Goal: Task Accomplishment & Management: Use online tool/utility

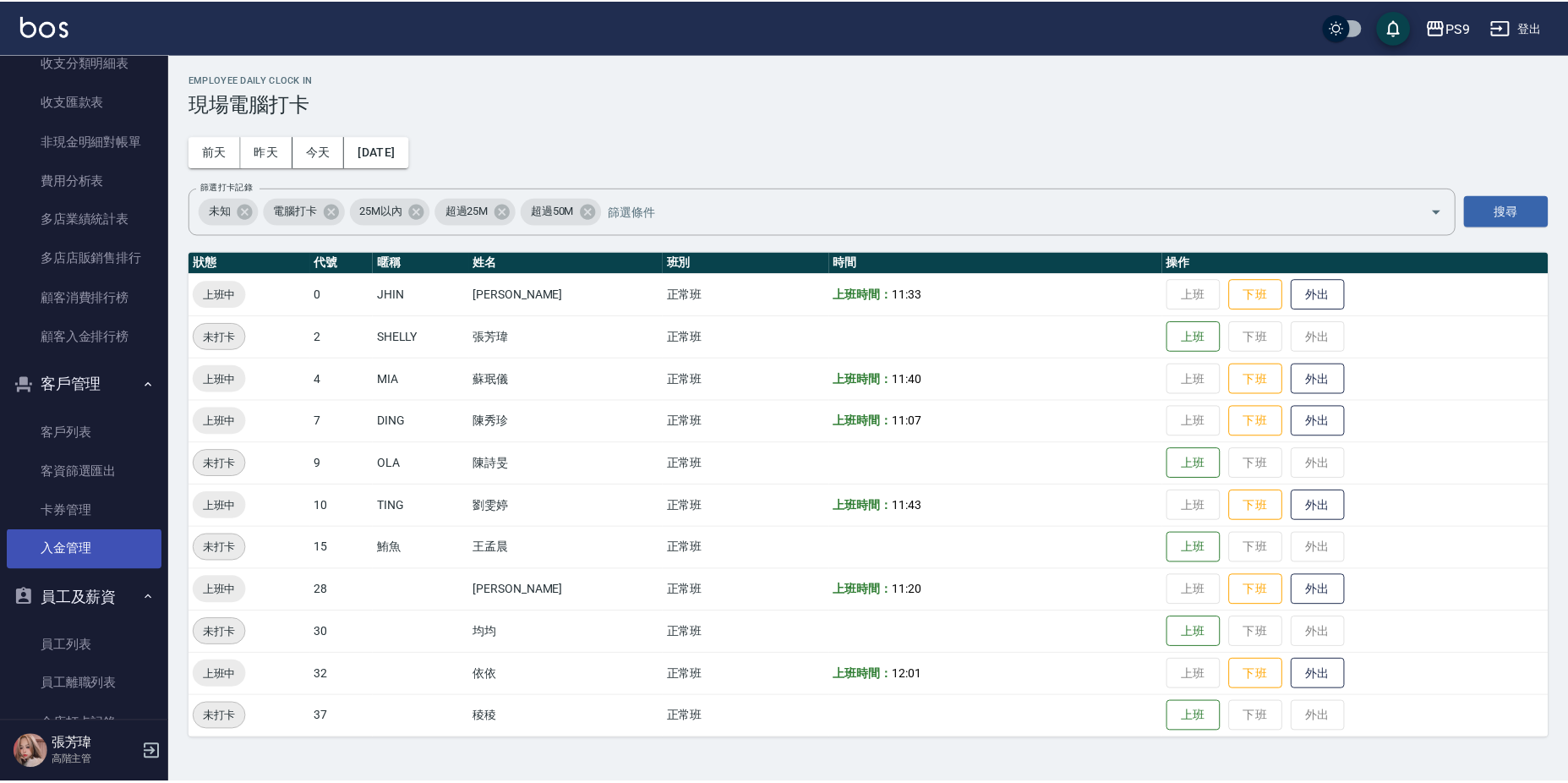
scroll to position [1752, 0]
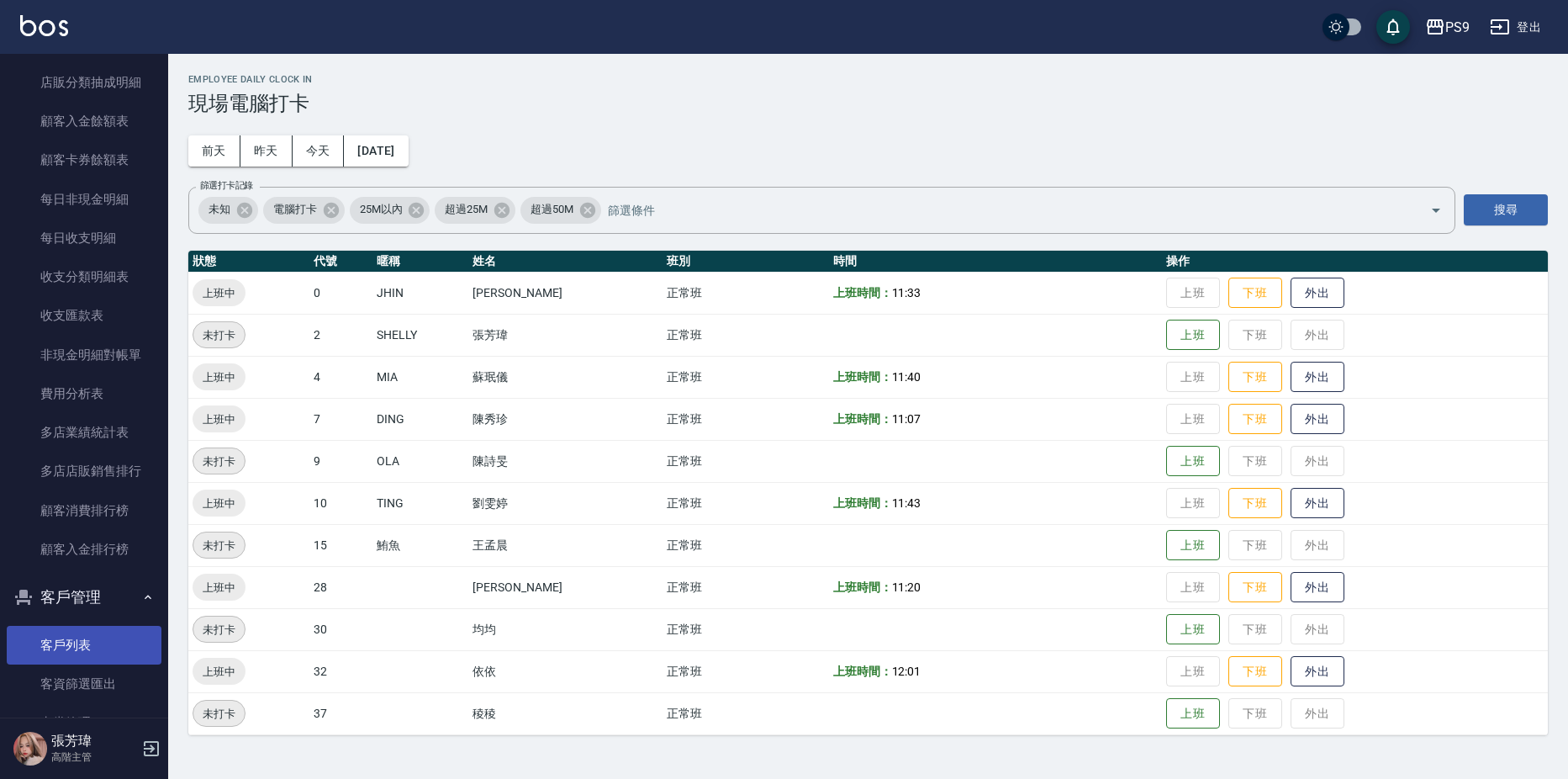
click at [71, 643] on link "客戶列表" at bounding box center [84, 645] width 155 height 39
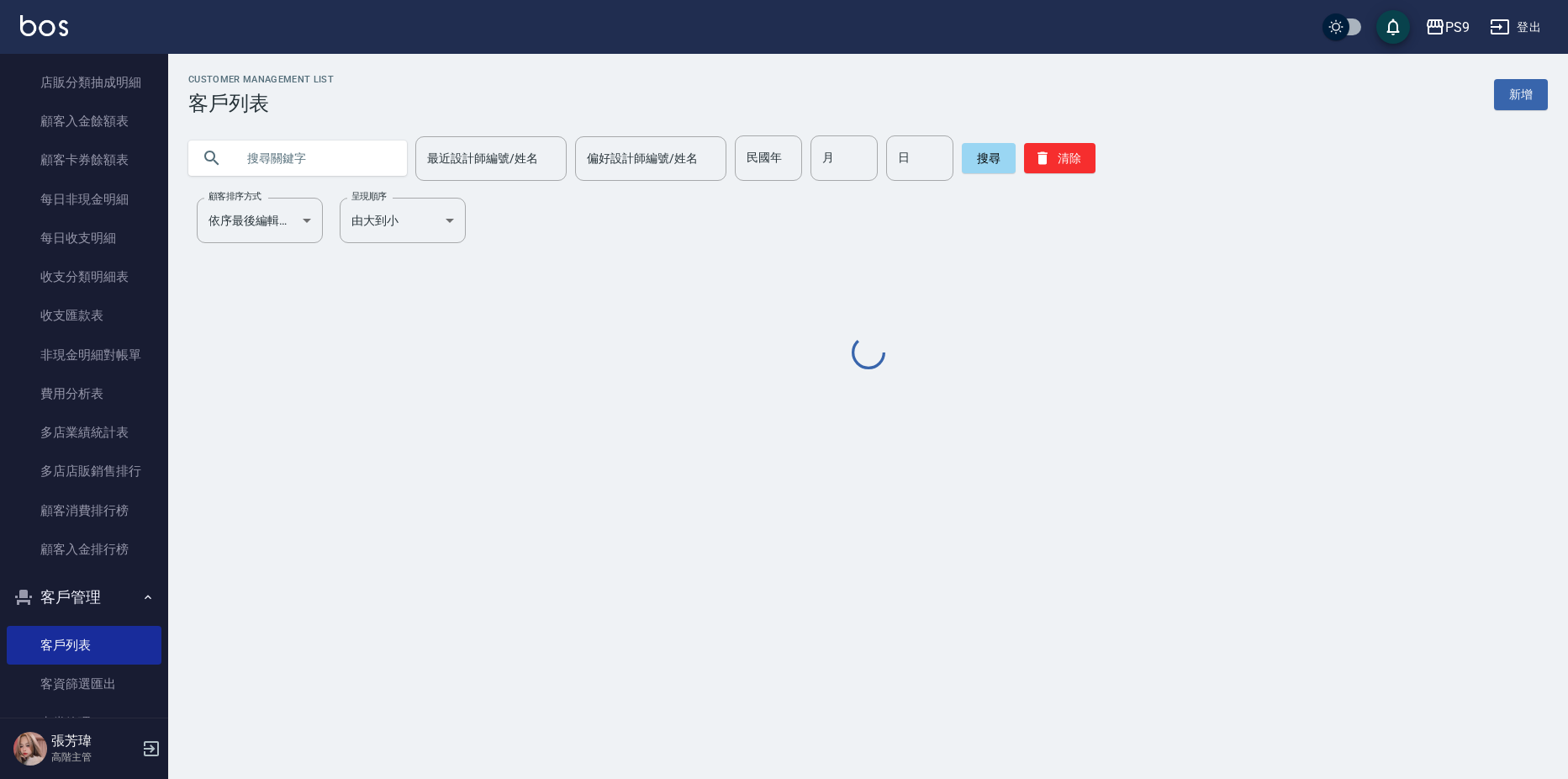
click at [336, 157] on input "text" at bounding box center [314, 158] width 158 height 46
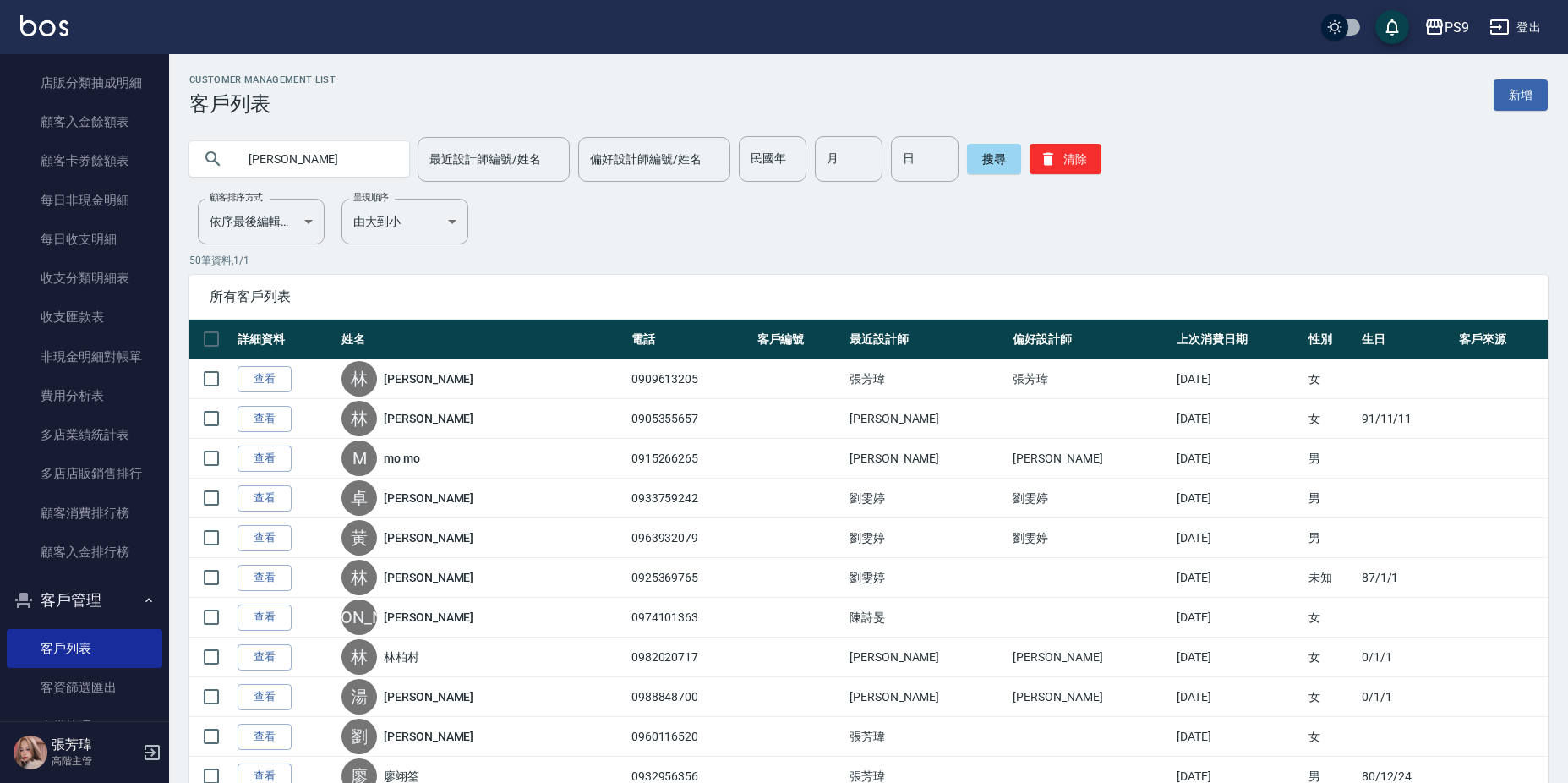
type input "[PERSON_NAME]"
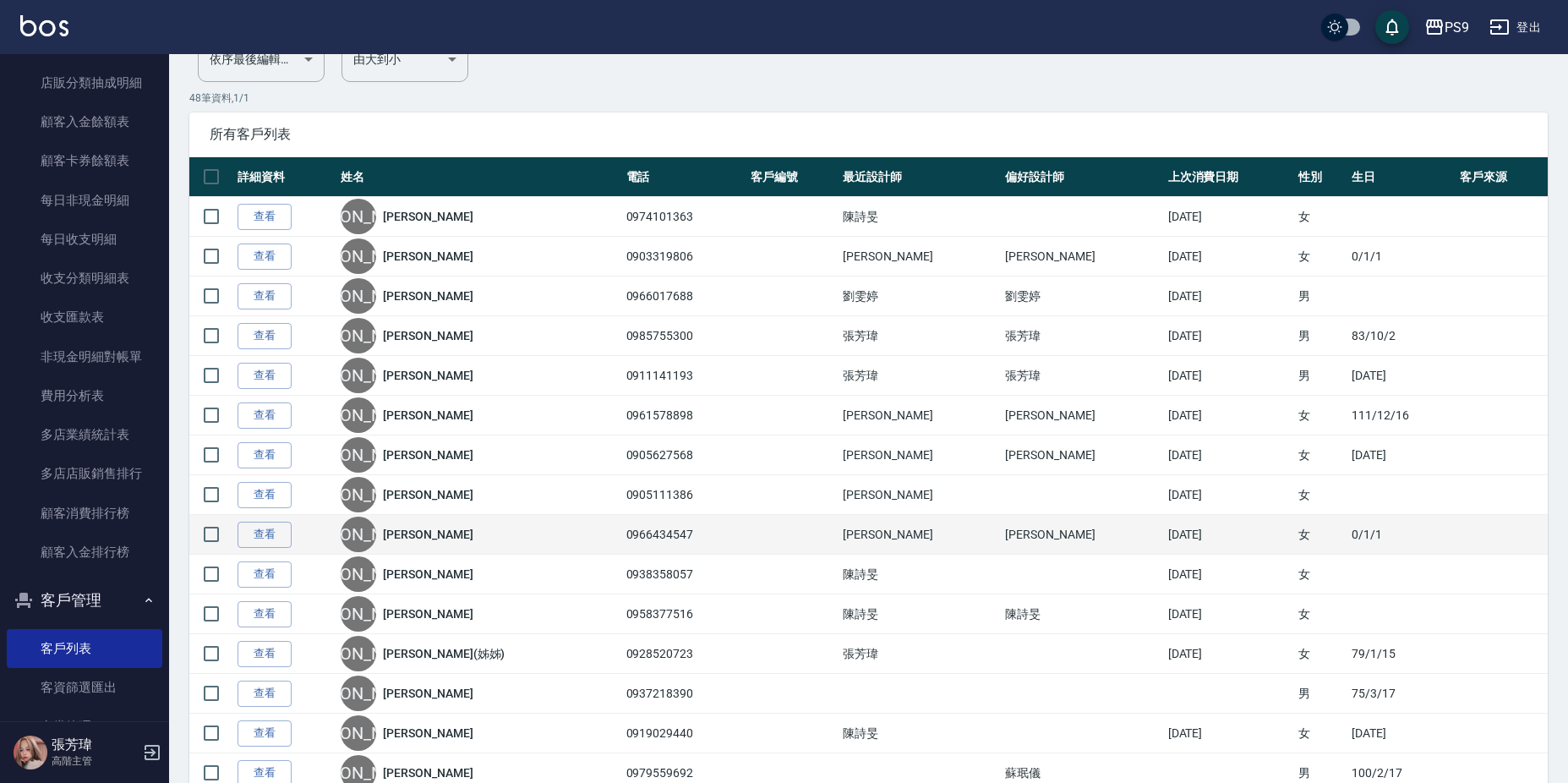
scroll to position [169, 0]
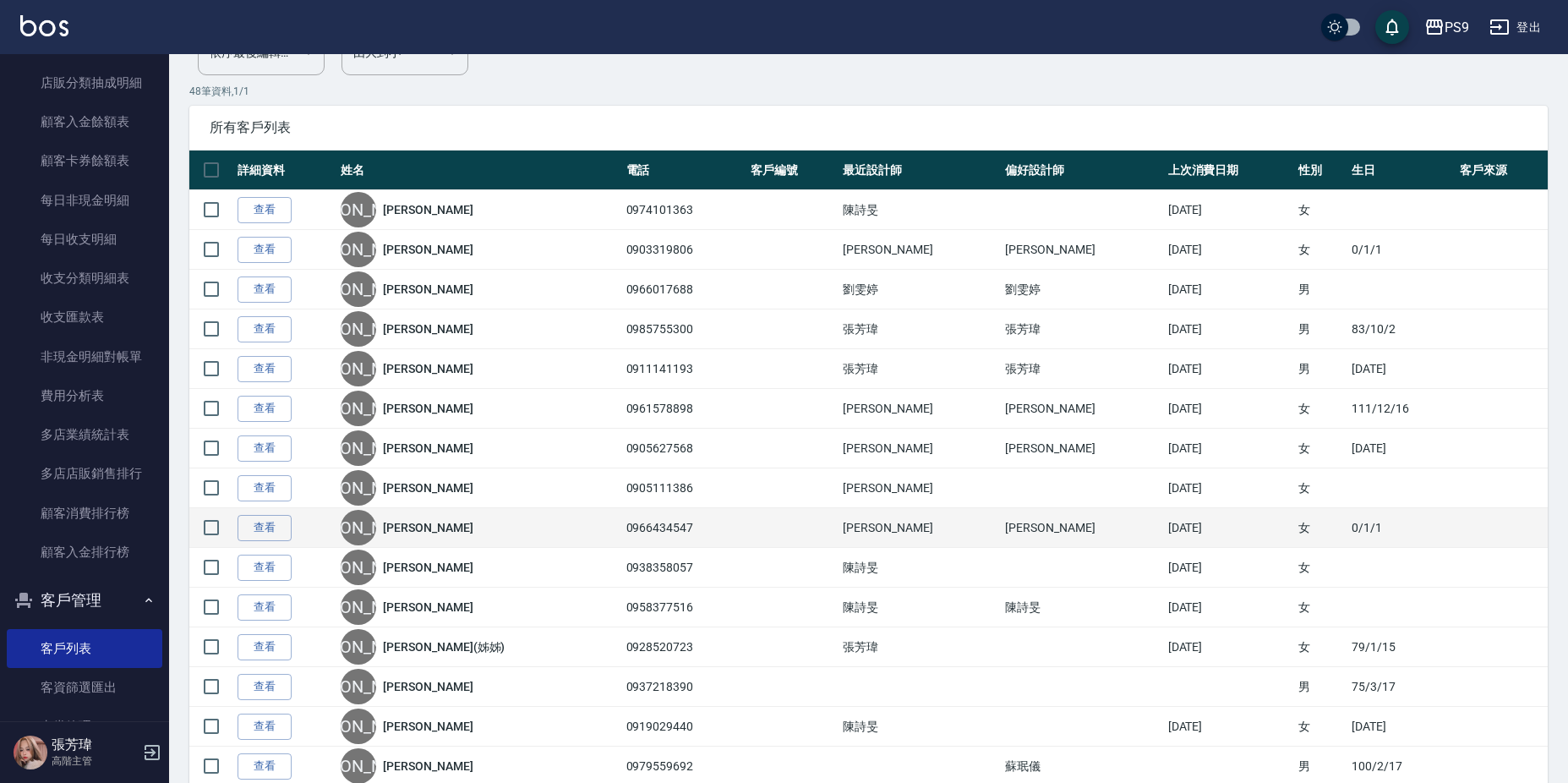
click at [413, 518] on div "[PERSON_NAME]" at bounding box center [479, 527] width 276 height 36
click at [412, 519] on link "[PERSON_NAME]" at bounding box center [427, 527] width 89 height 16
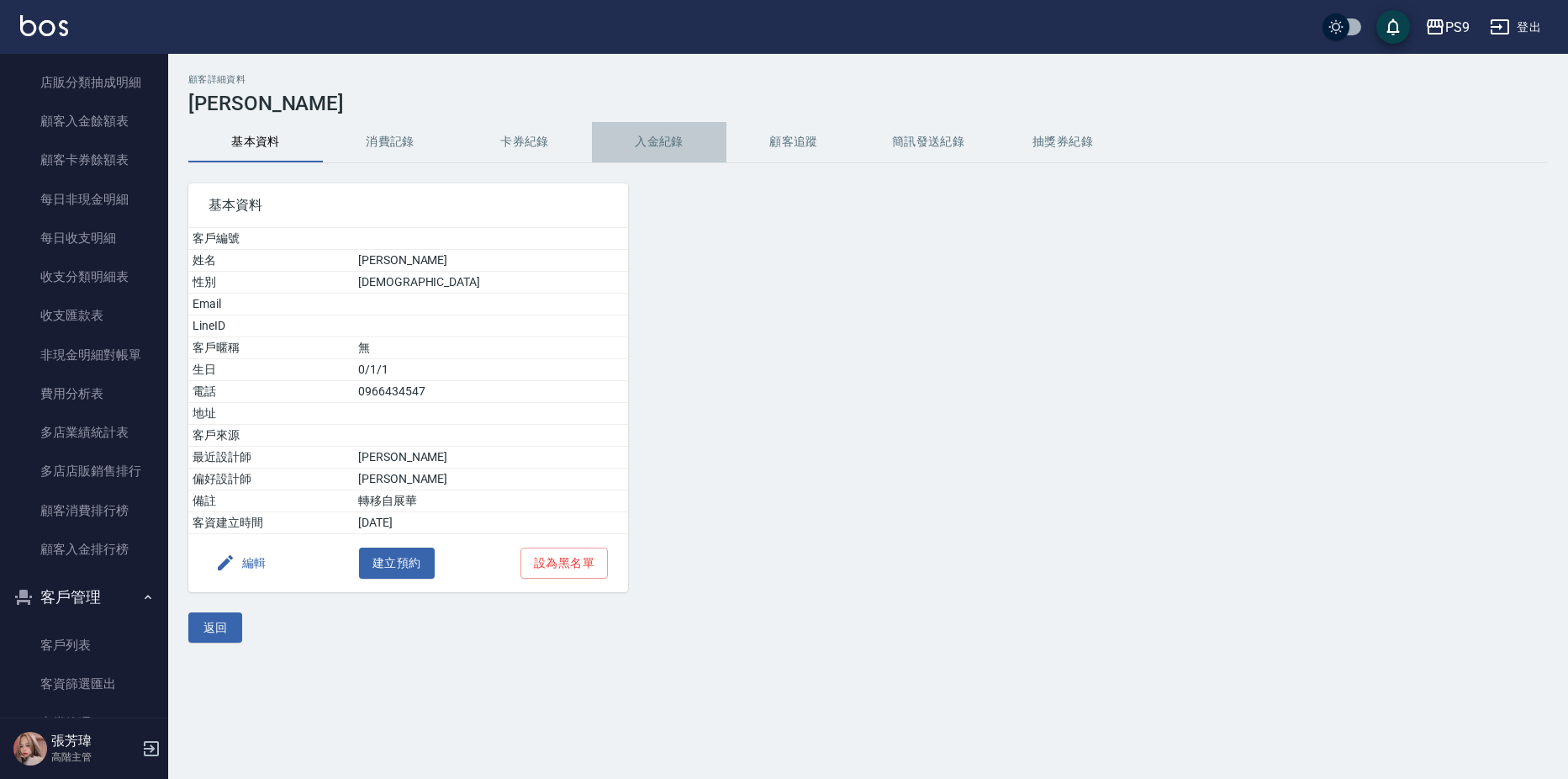
click at [685, 151] on button "入金紀錄" at bounding box center [660, 142] width 135 height 41
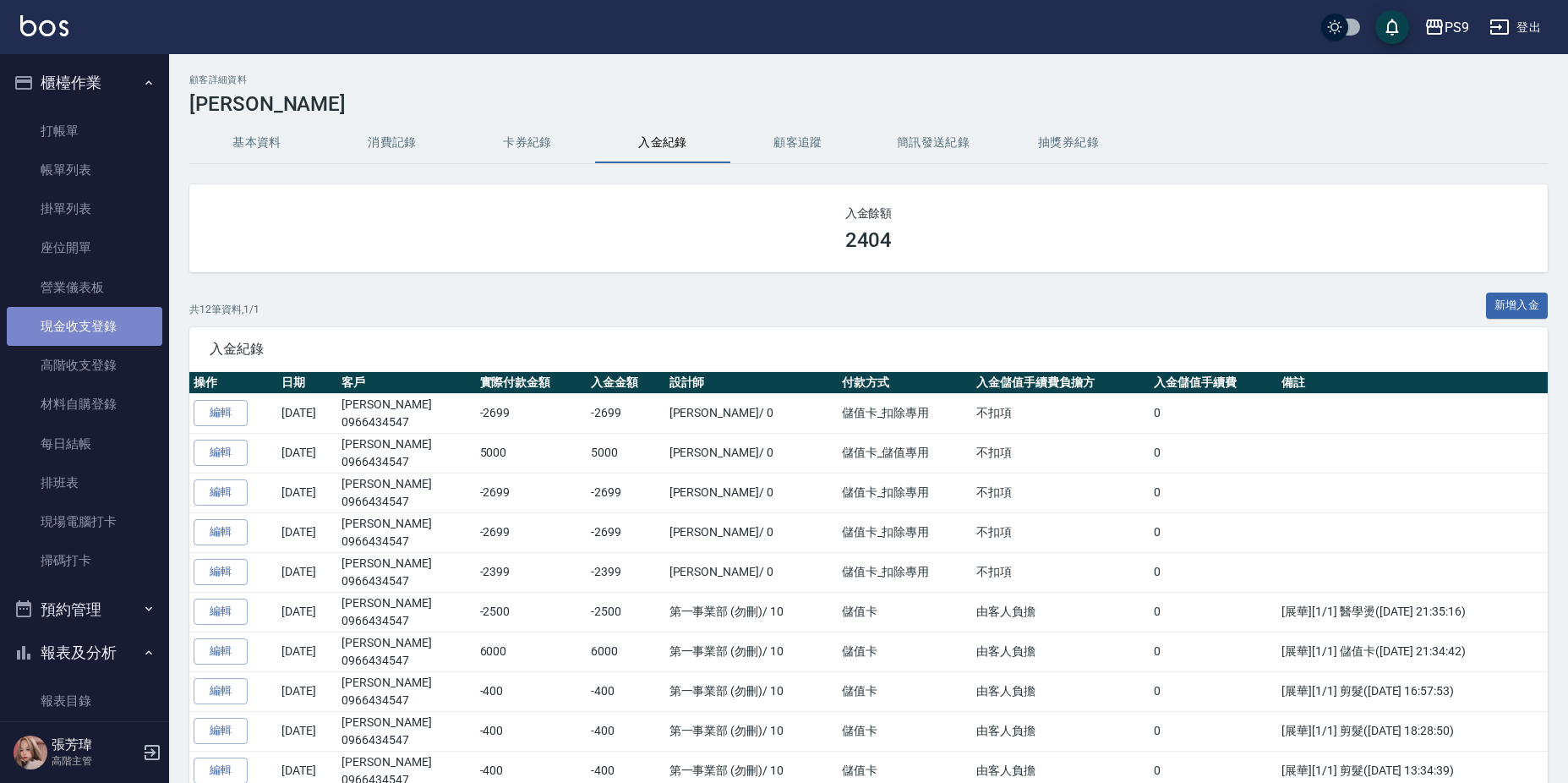
click at [91, 332] on link "現金收支登錄" at bounding box center [84, 326] width 155 height 39
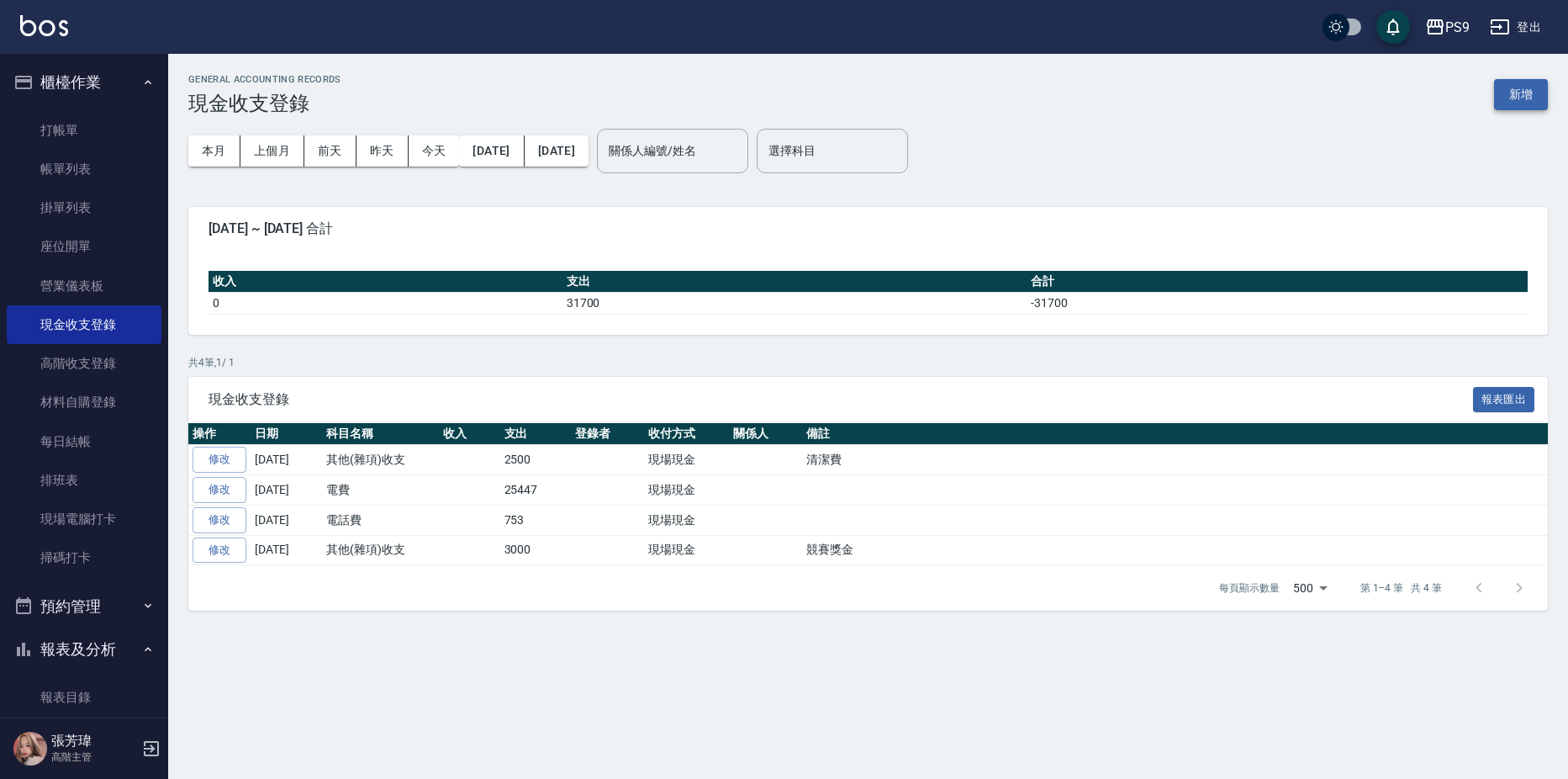
click at [1533, 88] on button "新增" at bounding box center [1521, 95] width 54 height 31
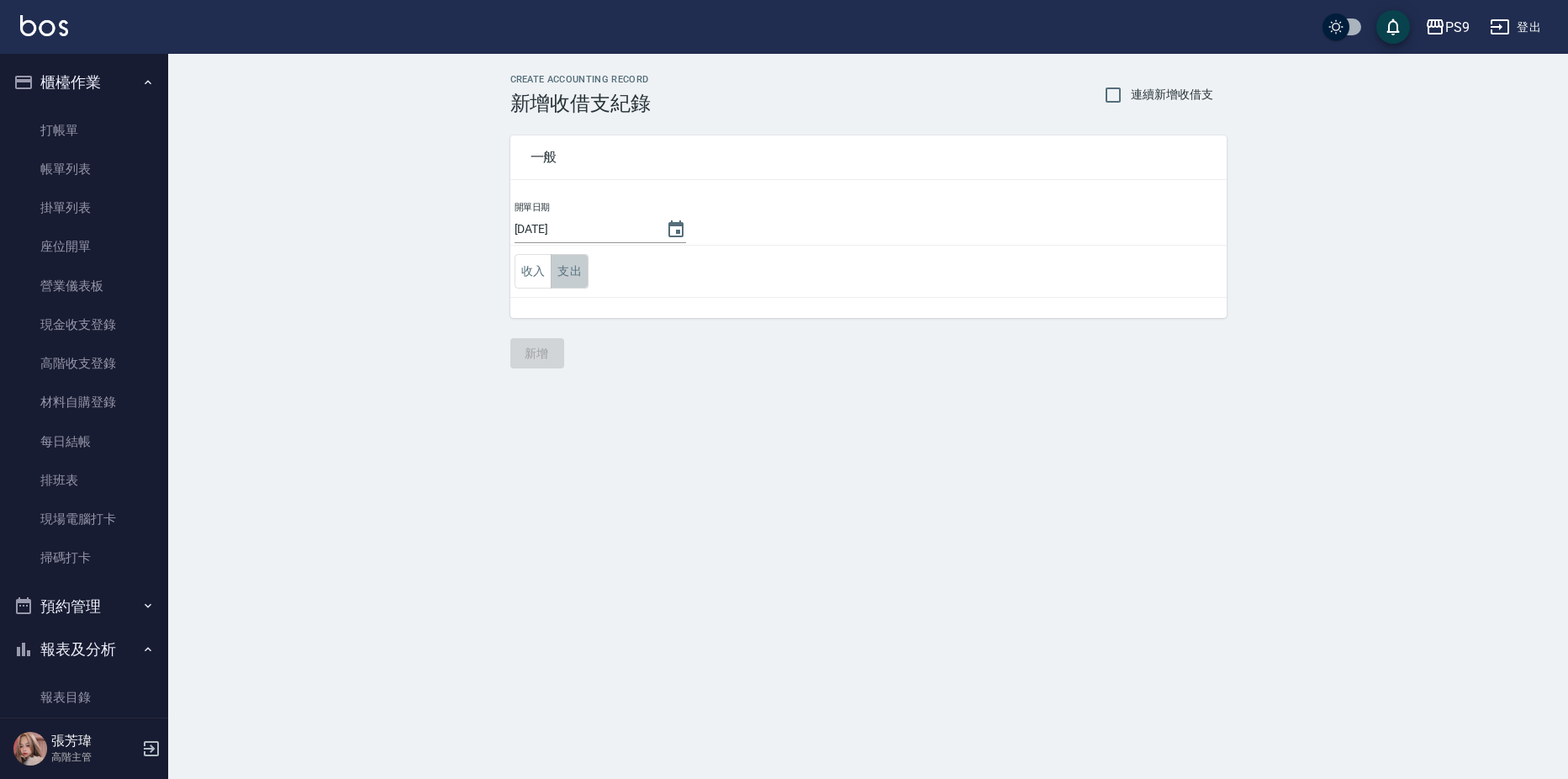
click at [572, 262] on button "支出" at bounding box center [570, 271] width 38 height 35
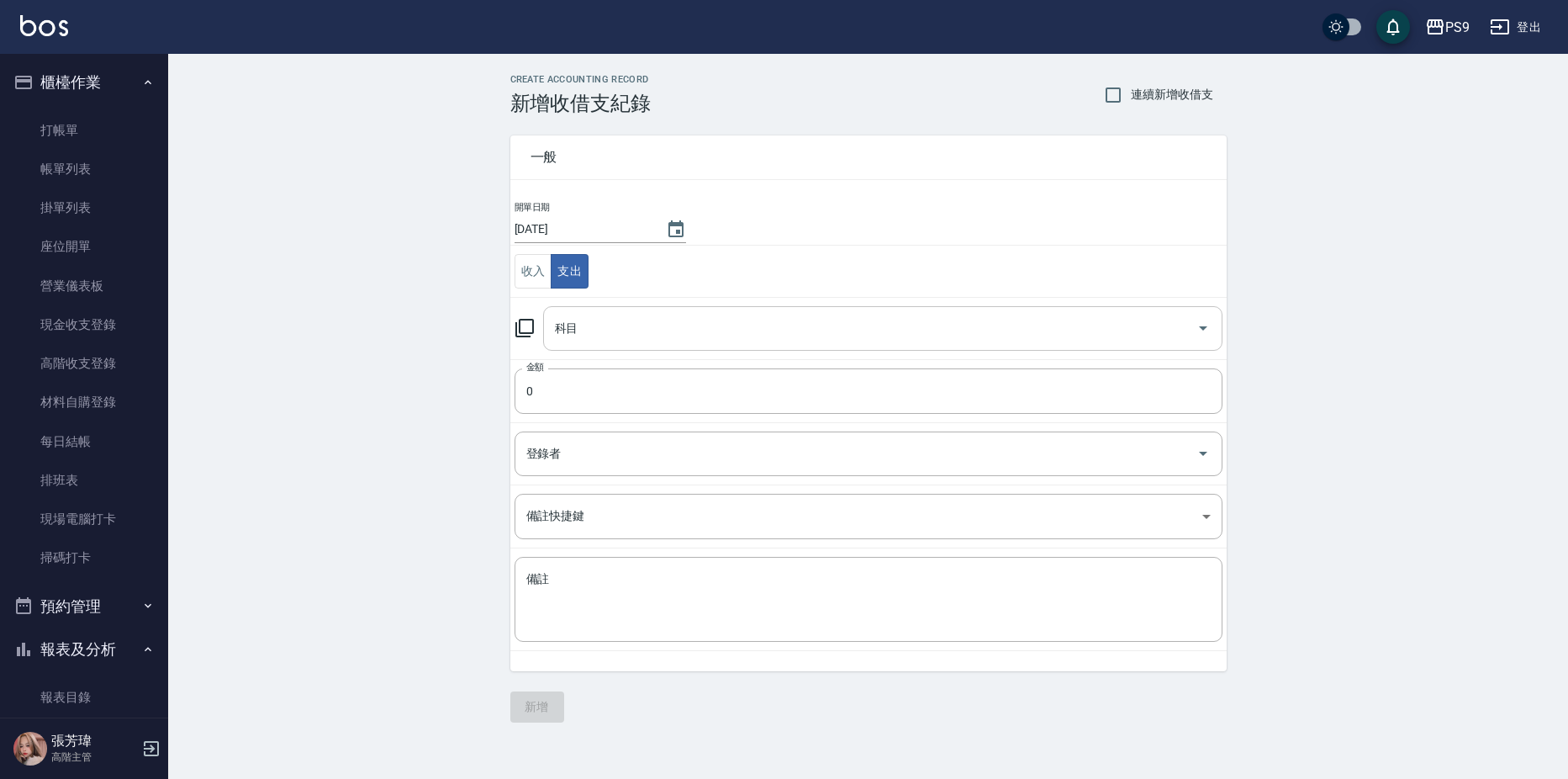
click at [665, 327] on input "科目" at bounding box center [870, 328] width 639 height 29
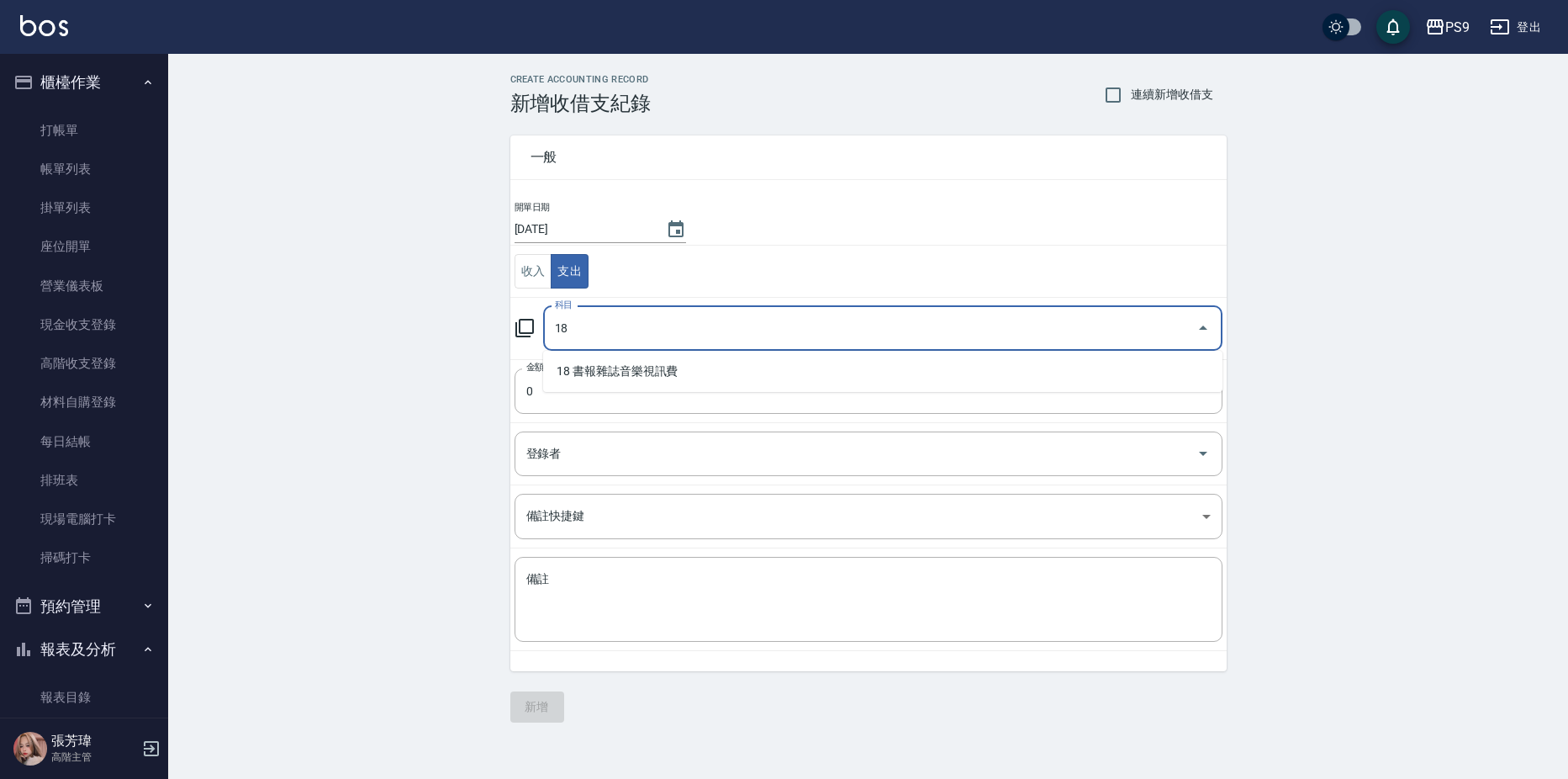
type input "1"
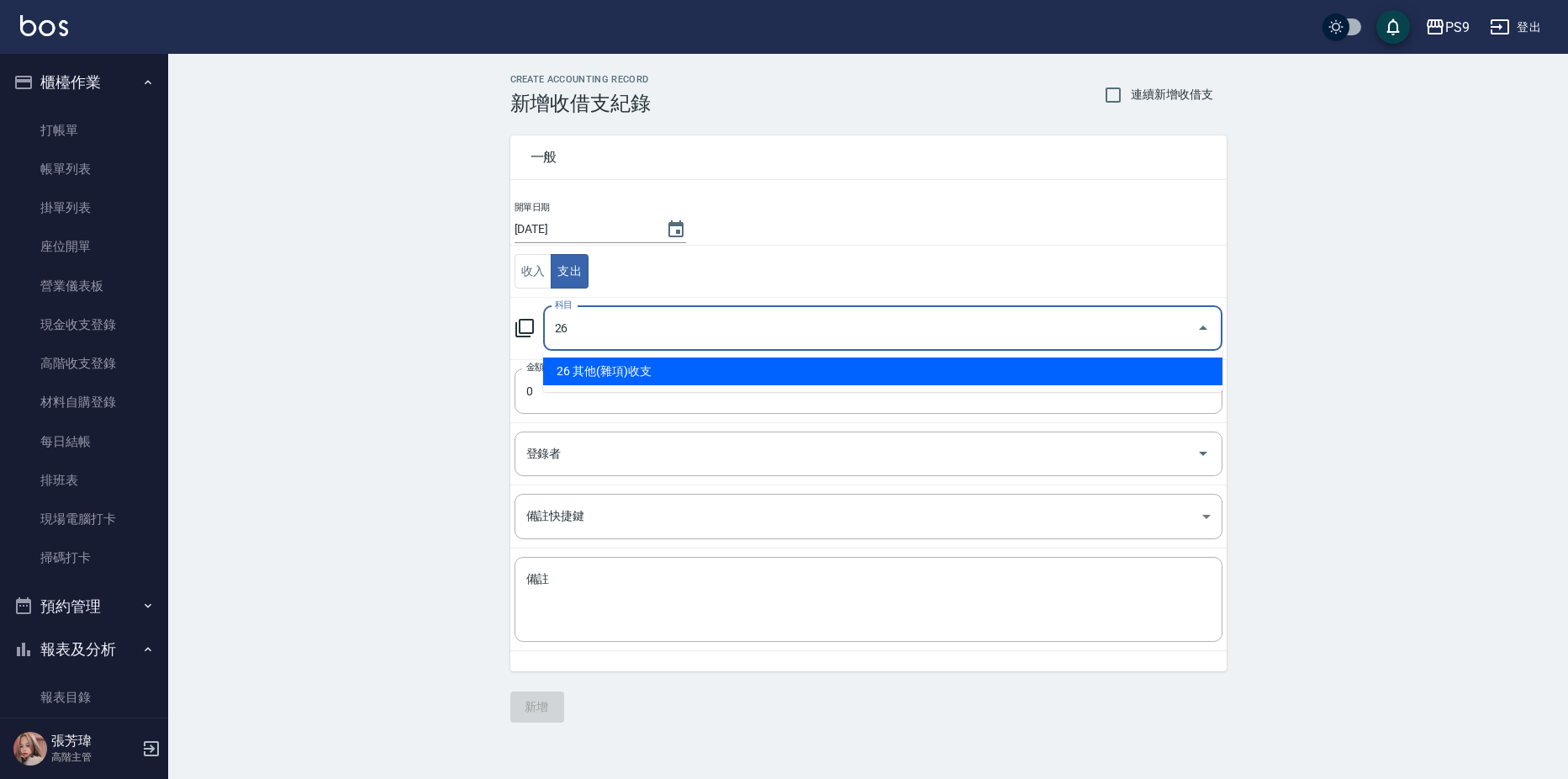
type input "26 其他(雜項)收支"
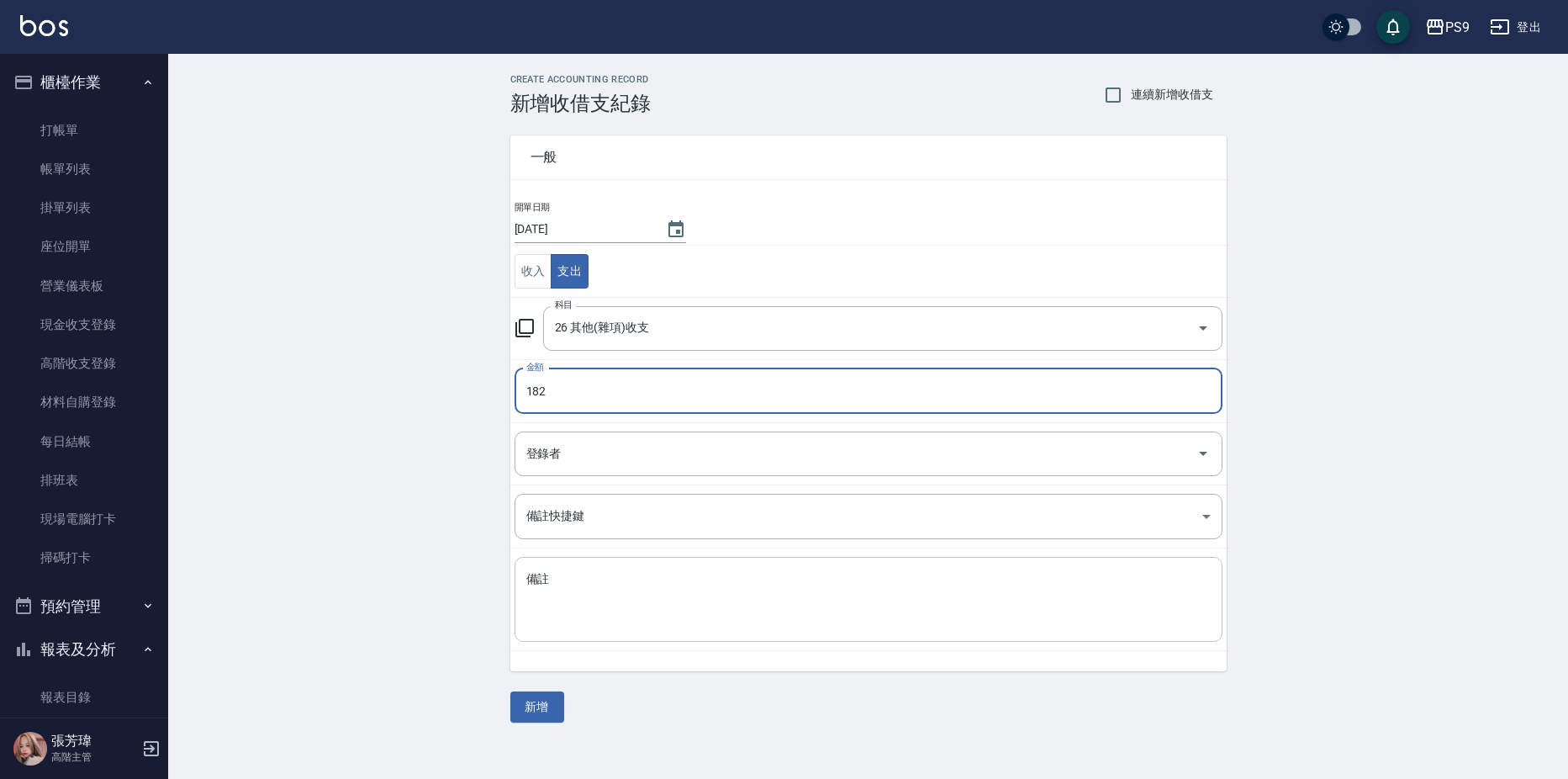
type input "182"
drag, startPoint x: 608, startPoint y: 587, endPoint x: 570, endPoint y: 589, distance: 38.1
click at [606, 588] on textarea "備註" at bounding box center [869, 599] width 685 height 57
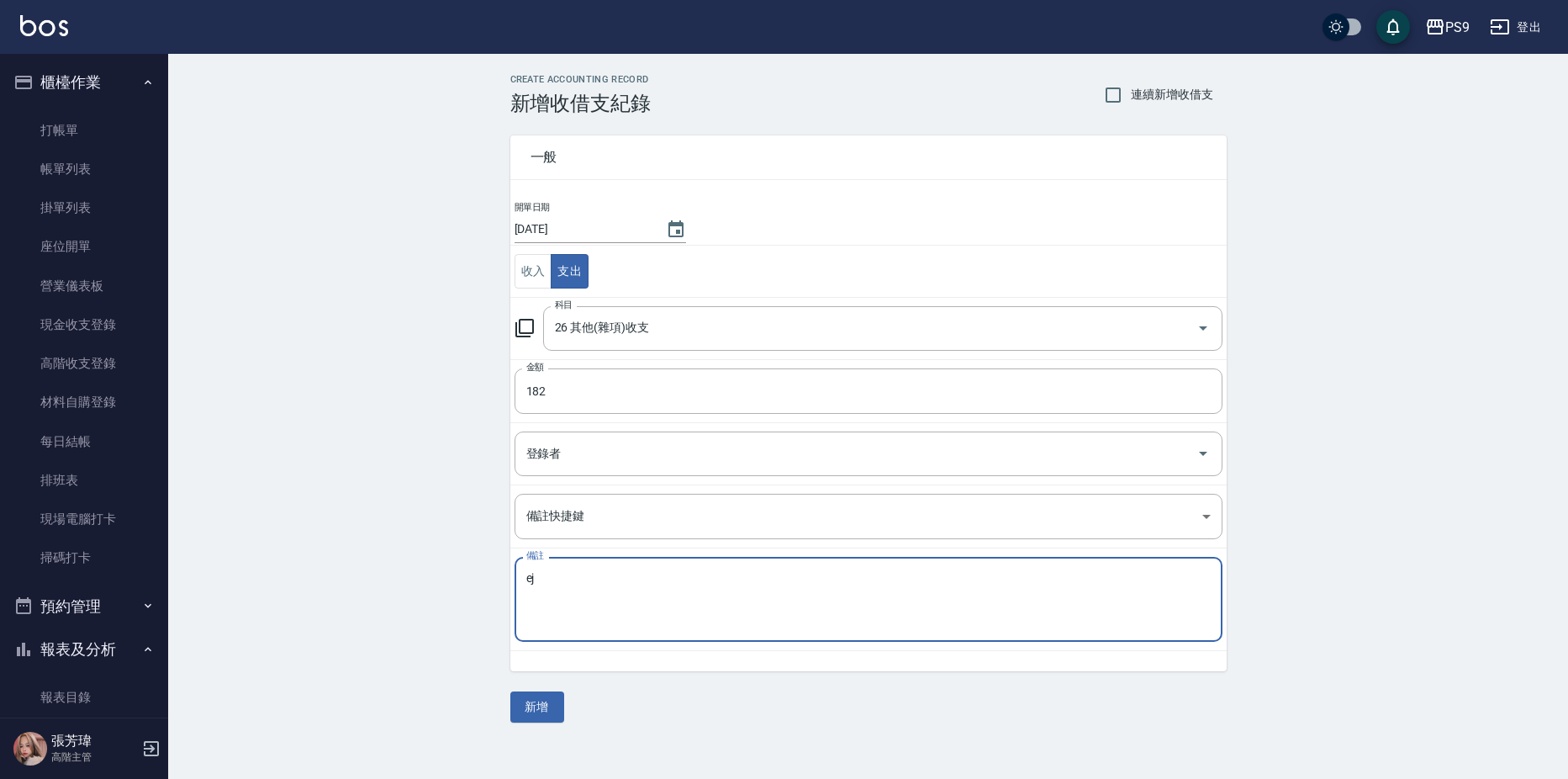
type textarea "e"
type textarea "櫃台文具"
click at [531, 709] on button "新增" at bounding box center [537, 707] width 54 height 31
